Goal: Information Seeking & Learning: Learn about a topic

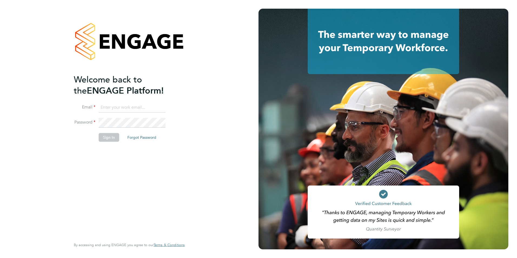
click at [103, 107] on input at bounding box center [132, 108] width 67 height 10
type input "adam.bramley@bgis.com"
click at [110, 137] on button "Sign In" at bounding box center [109, 137] width 21 height 9
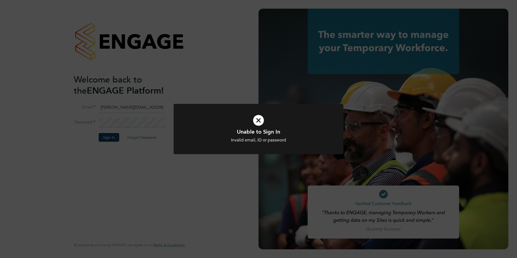
click at [259, 124] on icon at bounding box center [258, 120] width 141 height 21
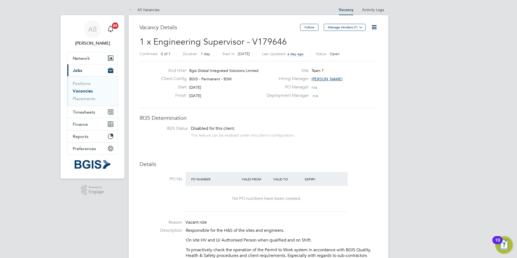
click at [376, 27] on icon at bounding box center [374, 27] width 7 height 7
click at [375, 29] on icon at bounding box center [374, 27] width 7 height 7
click at [377, 28] on icon at bounding box center [374, 27] width 7 height 7
click at [67, 64] on button "Current page: Jobs" at bounding box center [92, 70] width 50 height 12
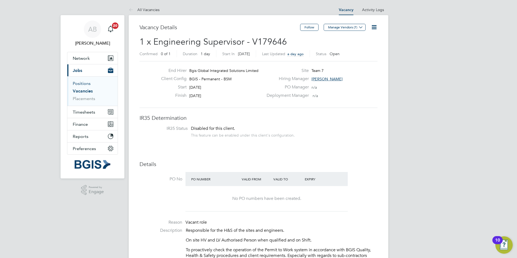
click at [85, 84] on link "Positions" at bounding box center [82, 83] width 18 height 5
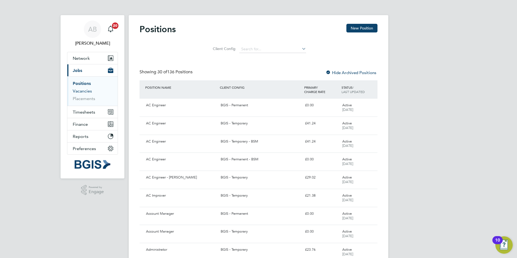
click at [84, 90] on link "Vacancies" at bounding box center [82, 90] width 19 height 5
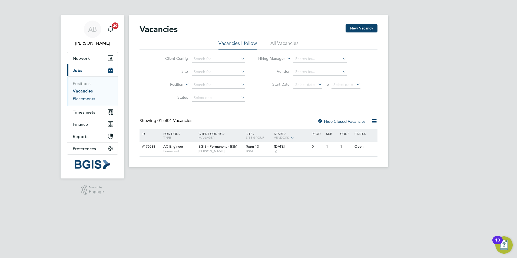
click at [82, 99] on link "Placements" at bounding box center [84, 98] width 22 height 5
